Goal: Check status: Check status

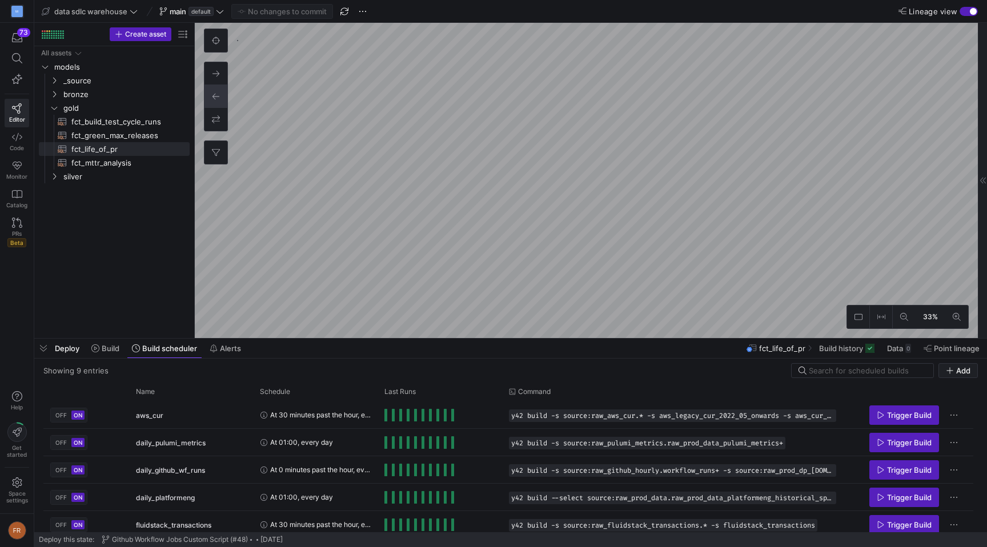
scroll to position [116, 0]
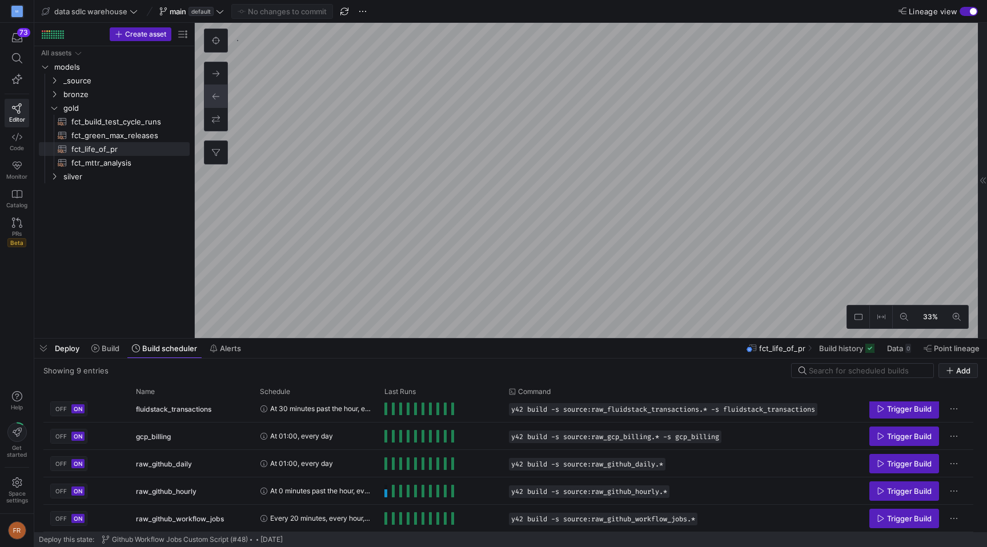
click at [352, 352] on div "Deploy Build Build scheduler Alerts fct_life_of_pr Build history Data 0 Point l…" at bounding box center [510, 348] width 952 height 19
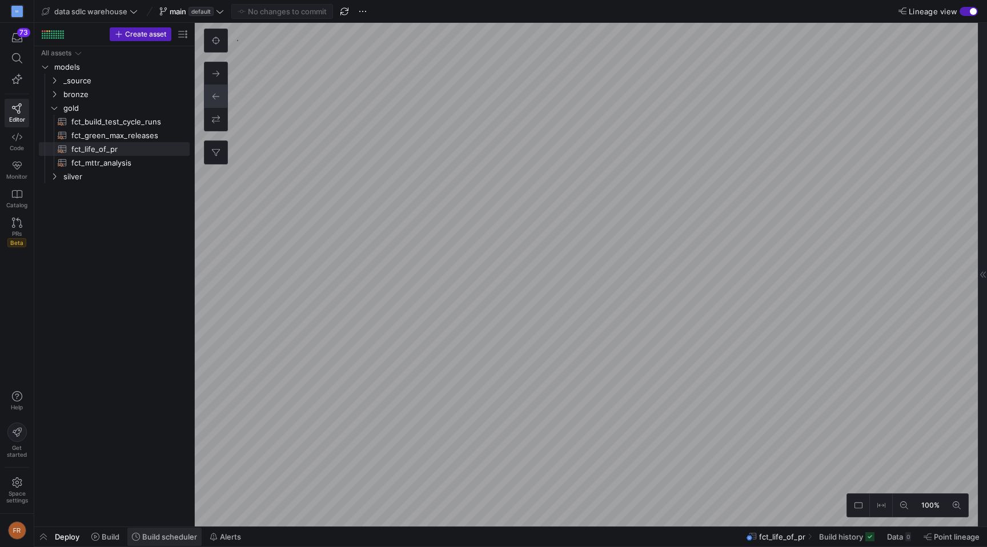
click at [187, 532] on span "Build scheduler" at bounding box center [169, 536] width 55 height 9
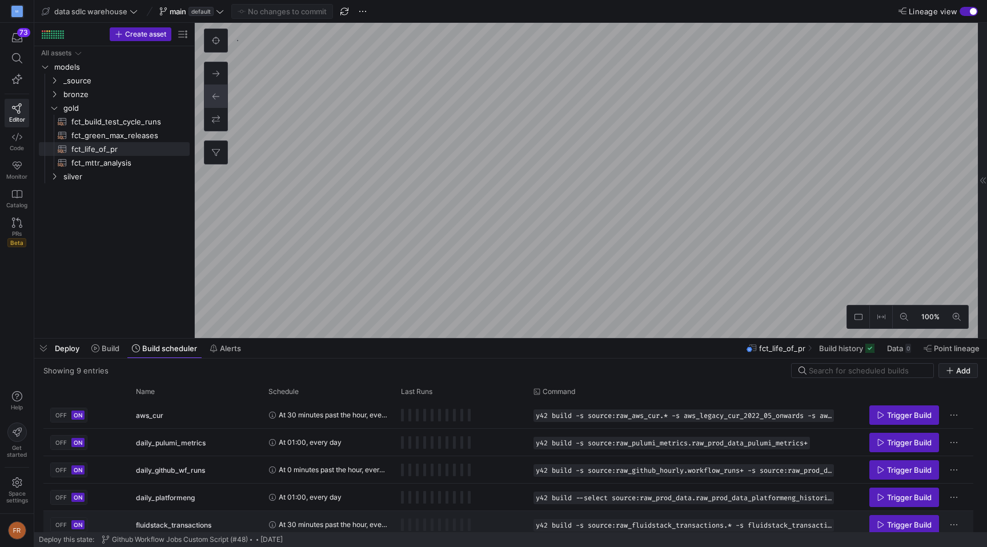
scroll to position [116, 0]
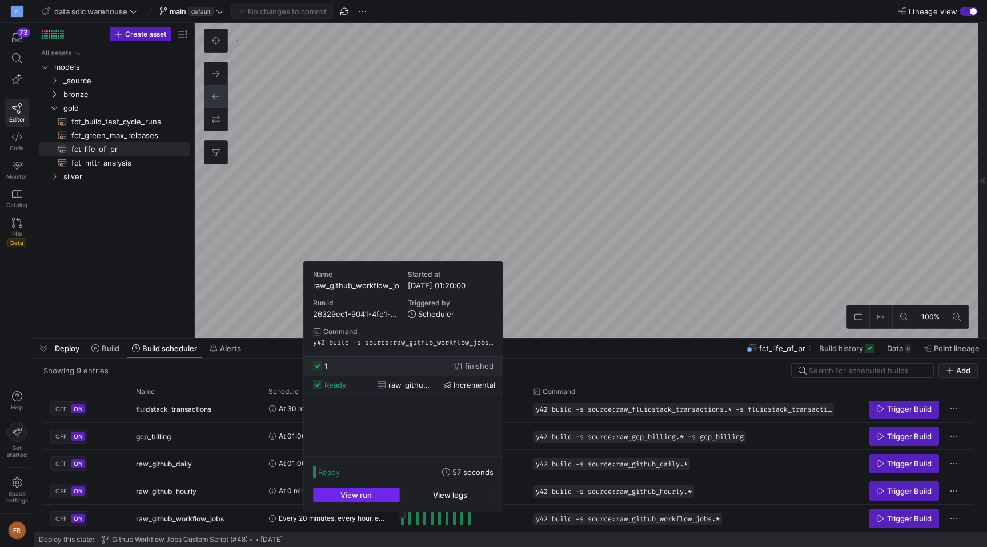
click at [385, 494] on span "button" at bounding box center [356, 495] width 86 height 14
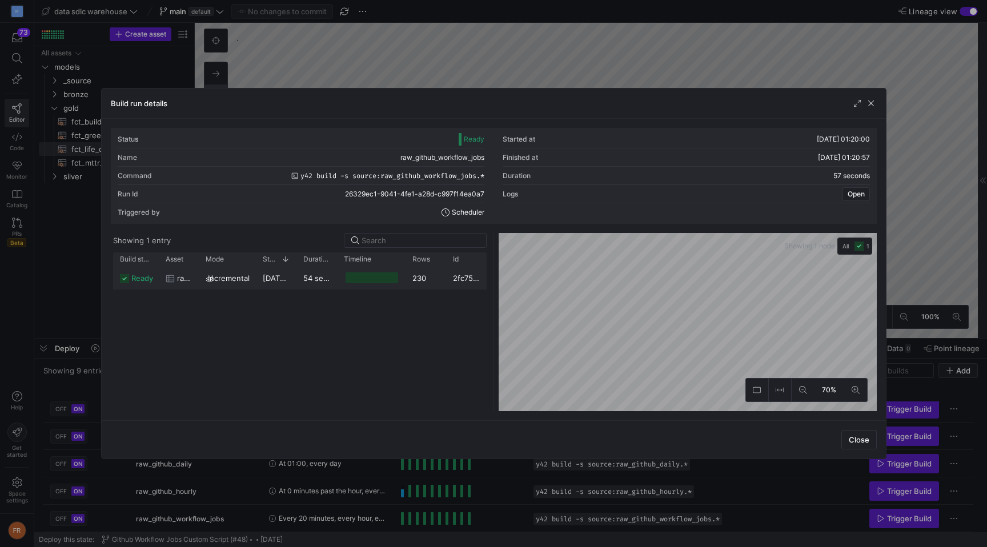
click at [241, 280] on span "incremental" at bounding box center [229, 278] width 42 height 22
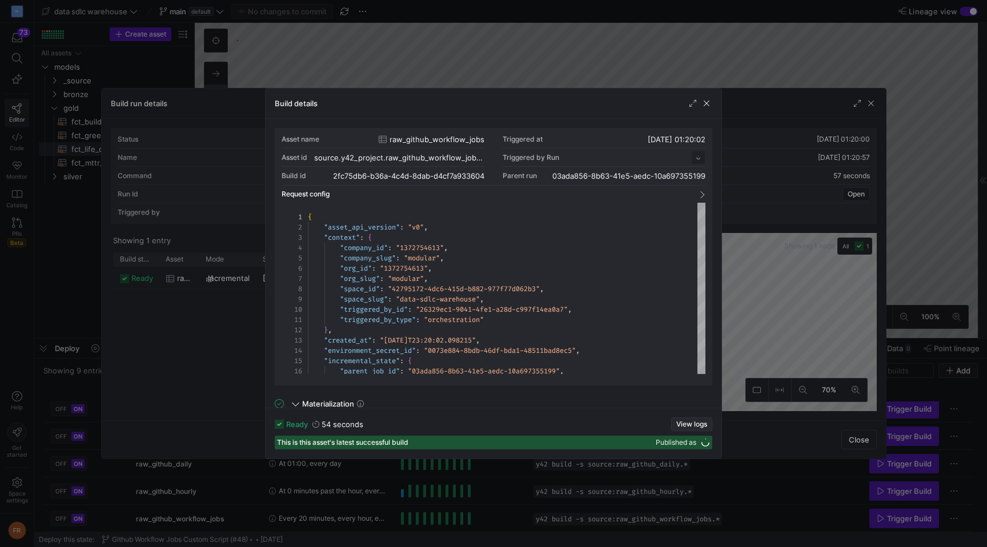
scroll to position [103, 0]
click at [680, 426] on span "View logs" at bounding box center [691, 424] width 31 height 8
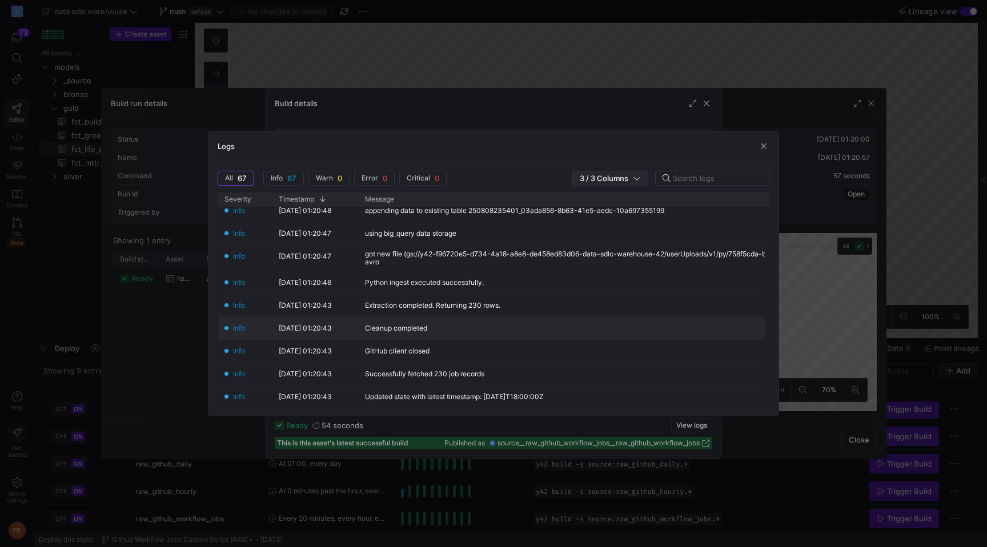
scroll to position [0, 0]
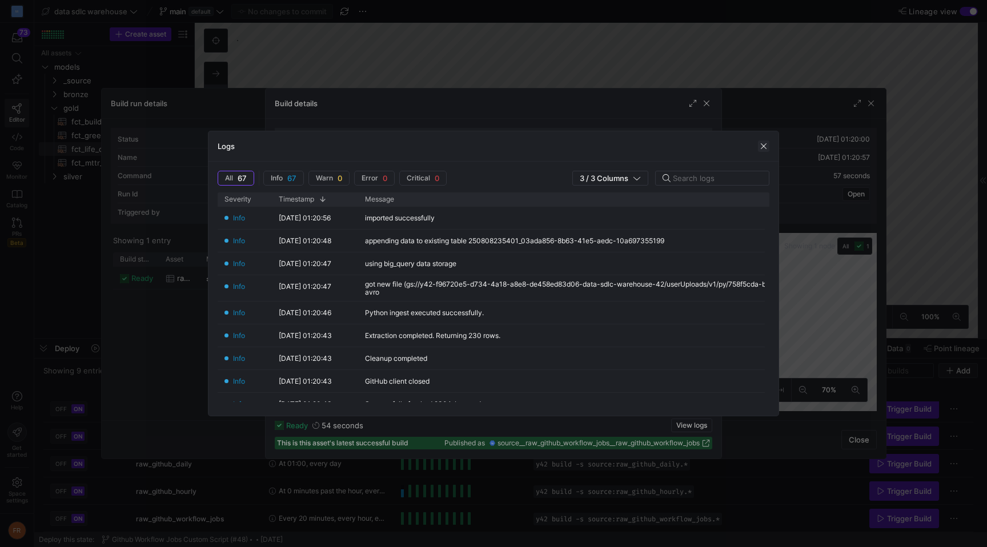
click at [762, 148] on span "button" at bounding box center [763, 145] width 11 height 11
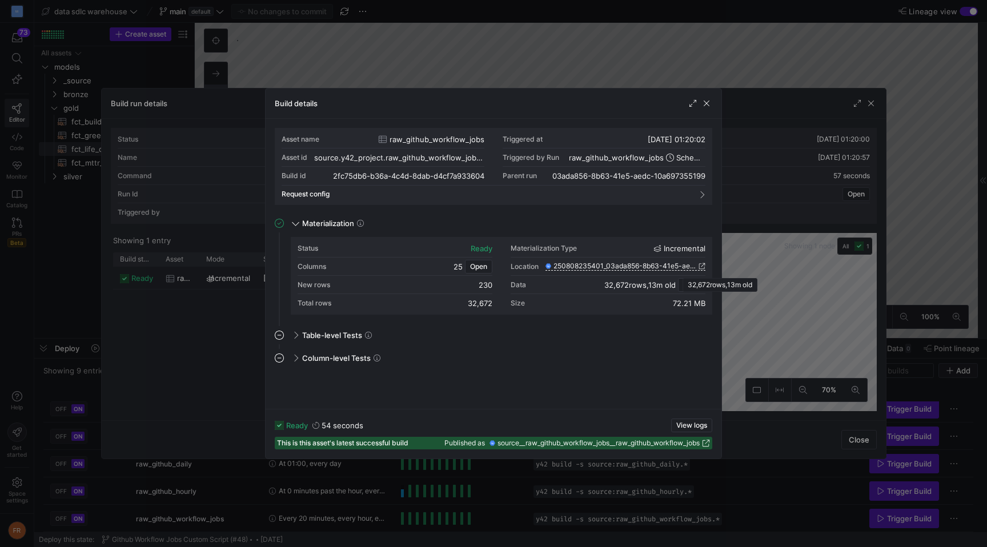
click at [640, 284] on span "32,672 rows" at bounding box center [625, 284] width 42 height 9
click at [558, 339] on div "Table-level Tests" at bounding box center [500, 335] width 424 height 18
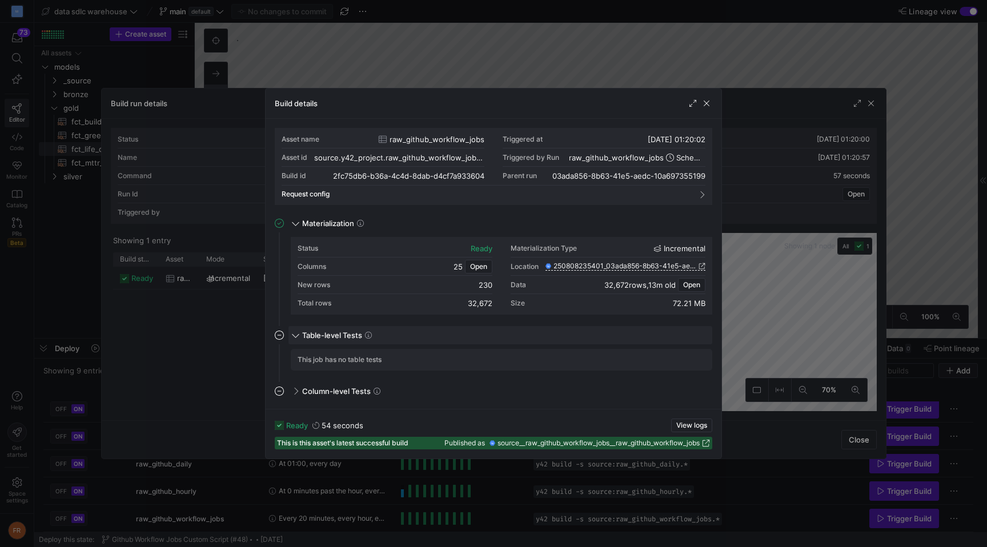
click at [543, 339] on div "Table-level Tests" at bounding box center [500, 335] width 424 height 18
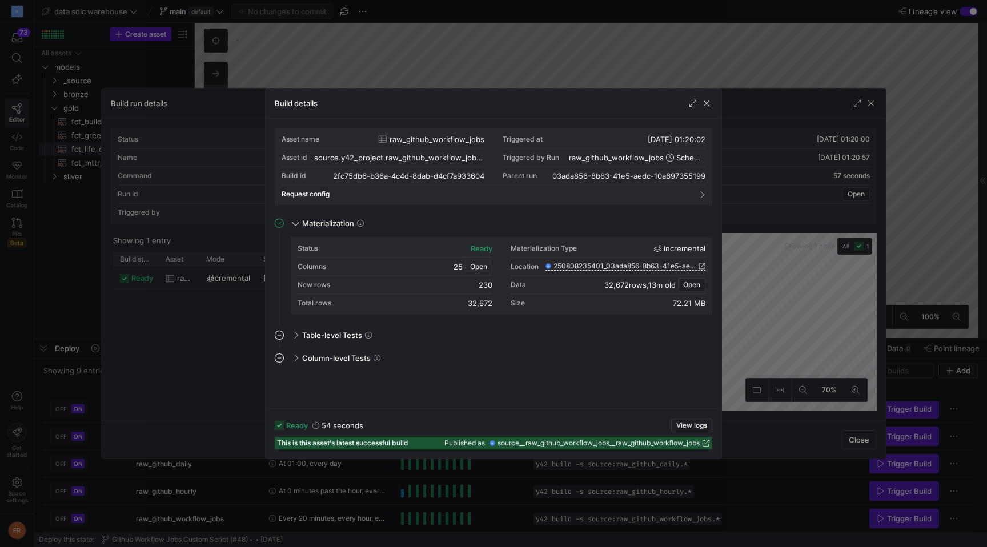
click at [476, 265] on span "Open" at bounding box center [478, 267] width 17 height 8
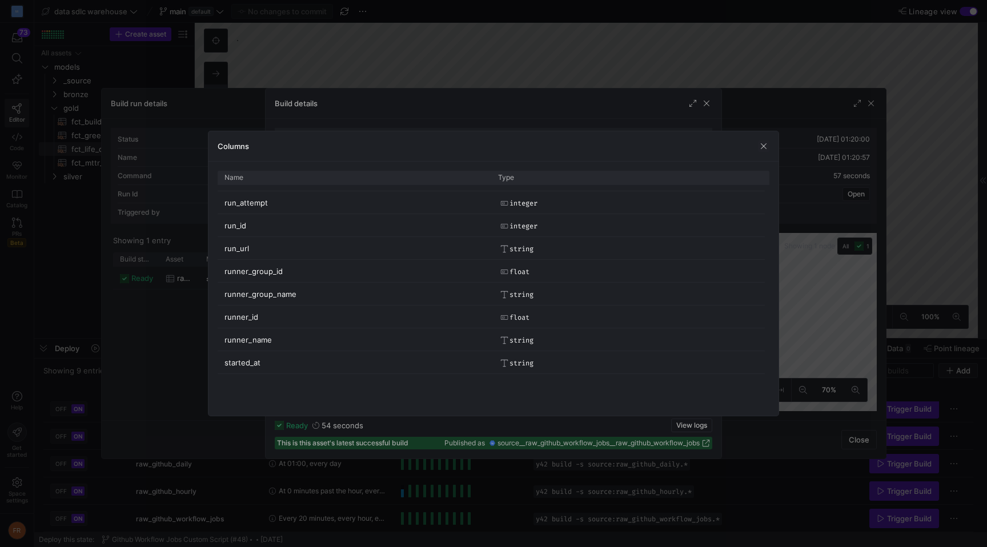
scroll to position [349, 0]
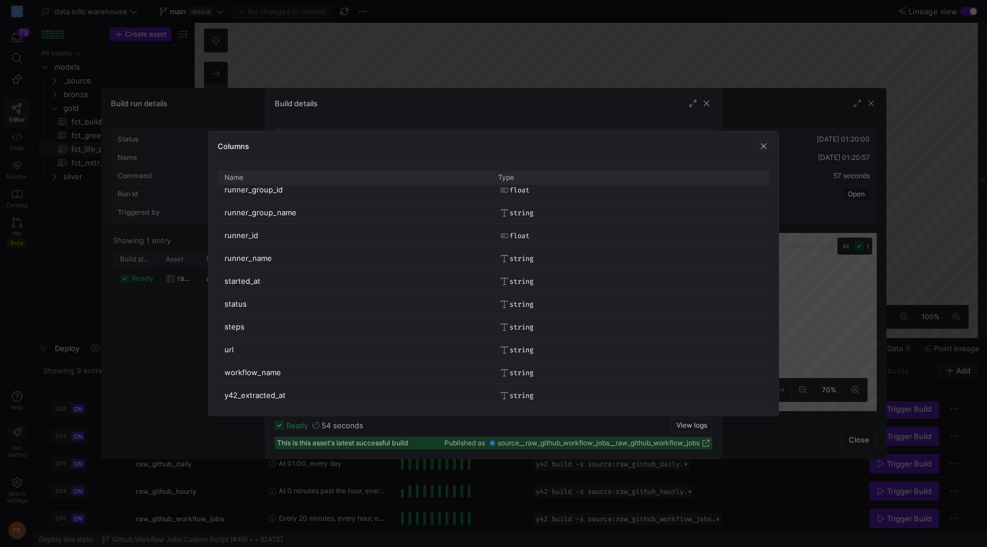
click at [768, 152] on div "Columns" at bounding box center [493, 146] width 570 height 30
click at [760, 144] on span "button" at bounding box center [763, 145] width 11 height 11
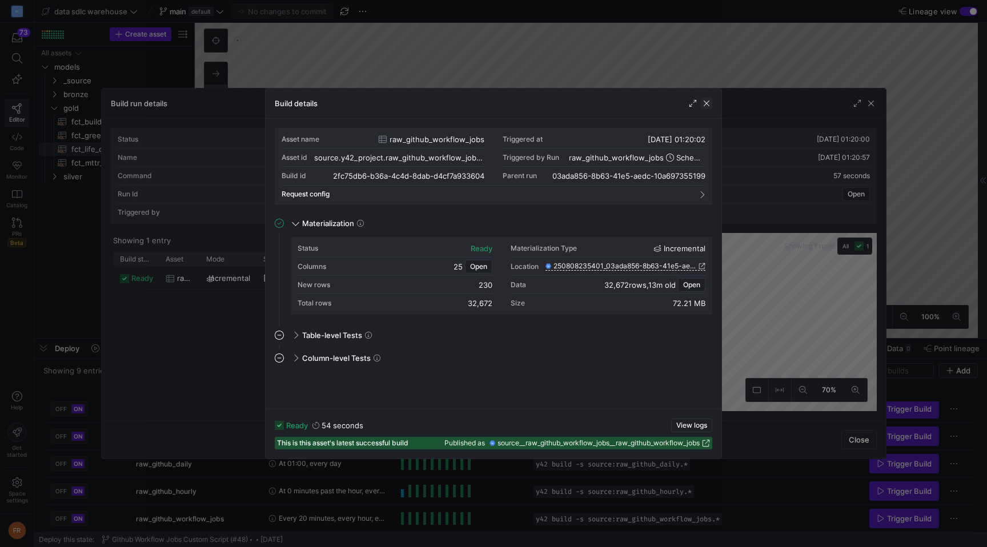
click at [705, 100] on span "button" at bounding box center [705, 103] width 11 height 11
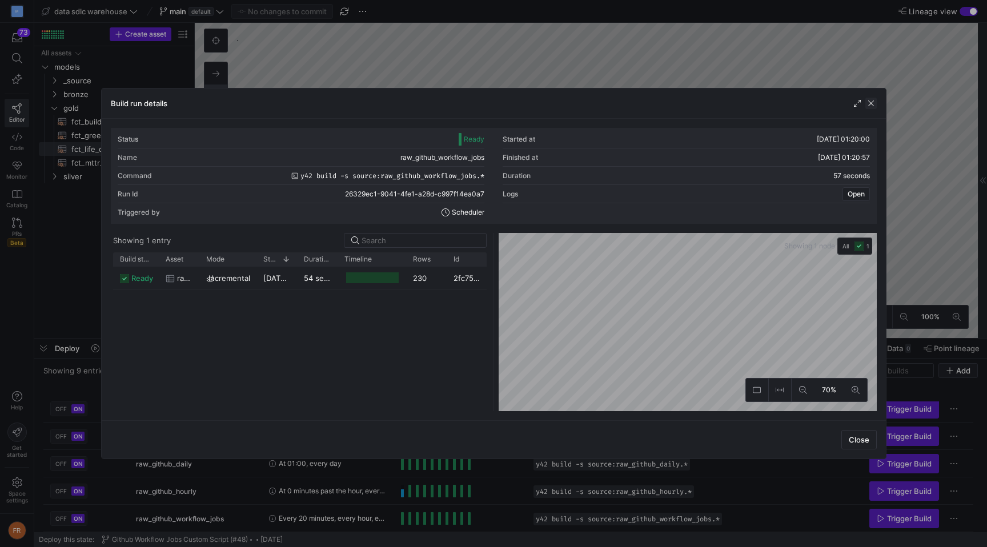
click at [871, 100] on span "button" at bounding box center [870, 103] width 11 height 11
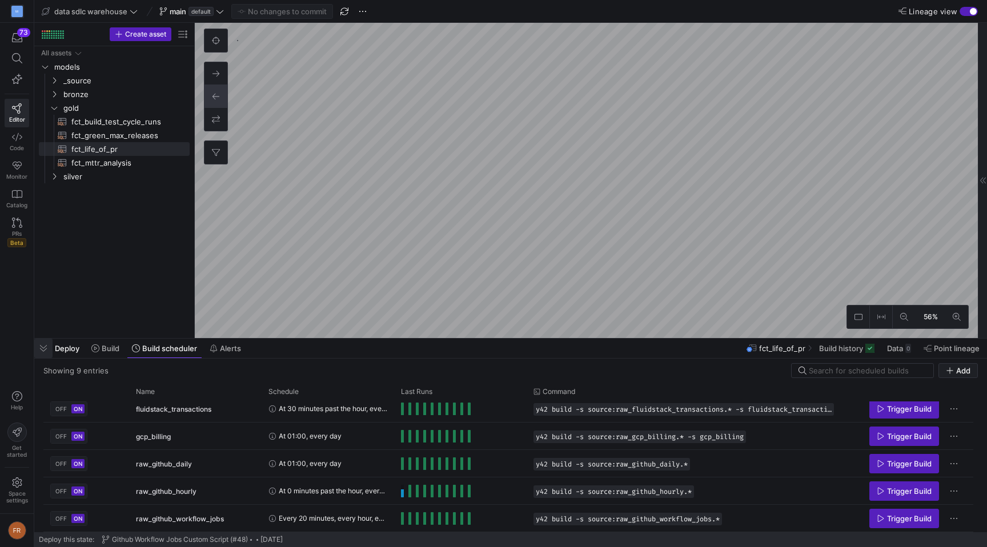
click at [39, 349] on span "button" at bounding box center [43, 348] width 18 height 19
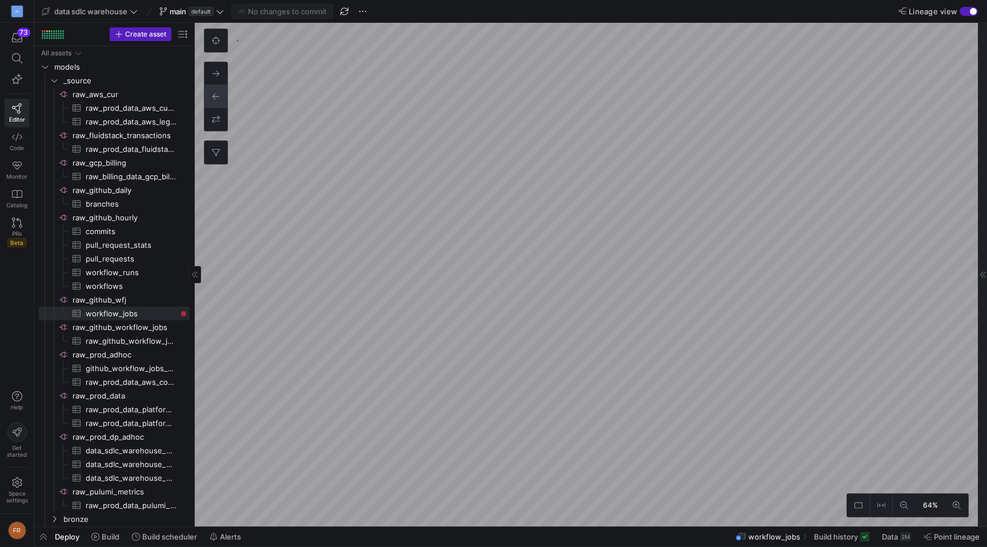
scroll to position [0, 5]
click at [207, 73] on button at bounding box center [215, 73] width 23 height 23
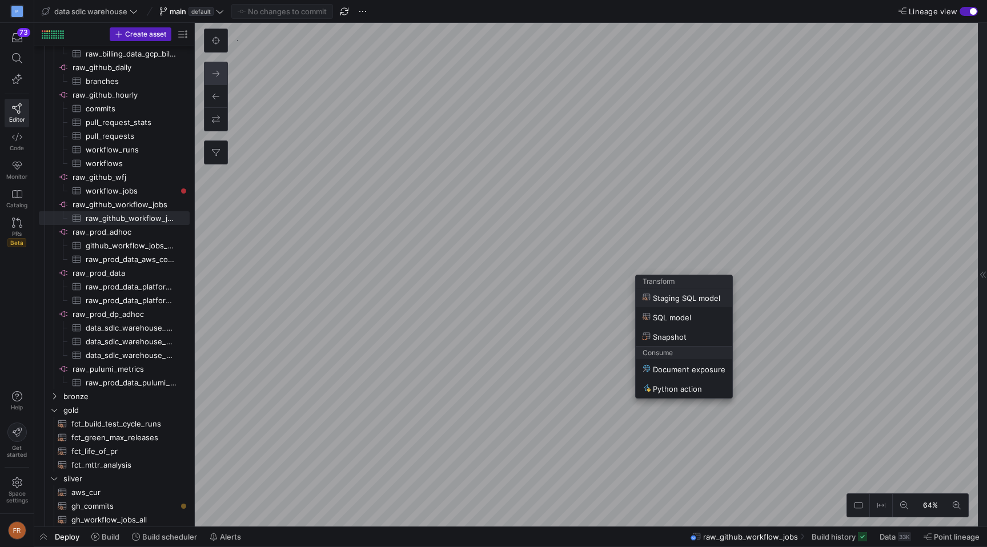
click at [724, 247] on div at bounding box center [493, 273] width 987 height 547
